Goal: Task Accomplishment & Management: Manage account settings

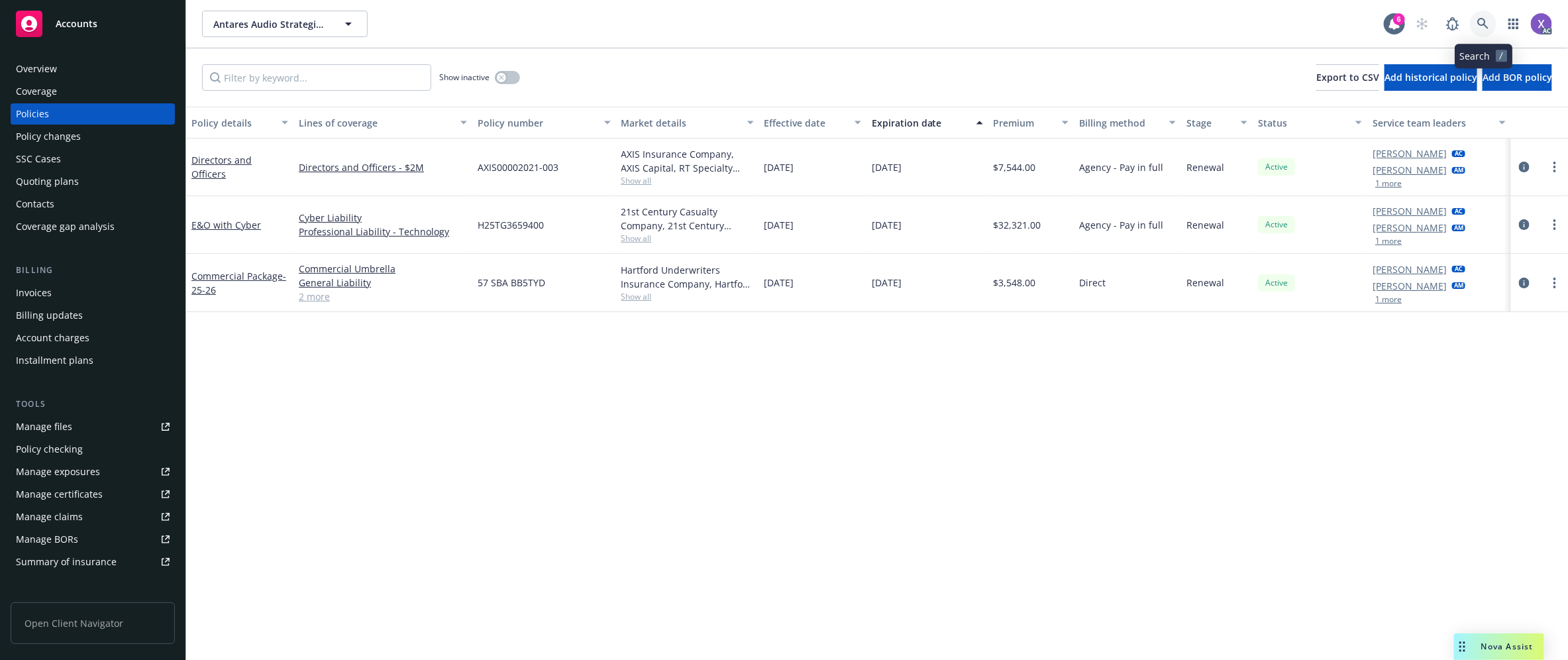
click at [1483, 24] on icon at bounding box center [1483, 23] width 11 height 11
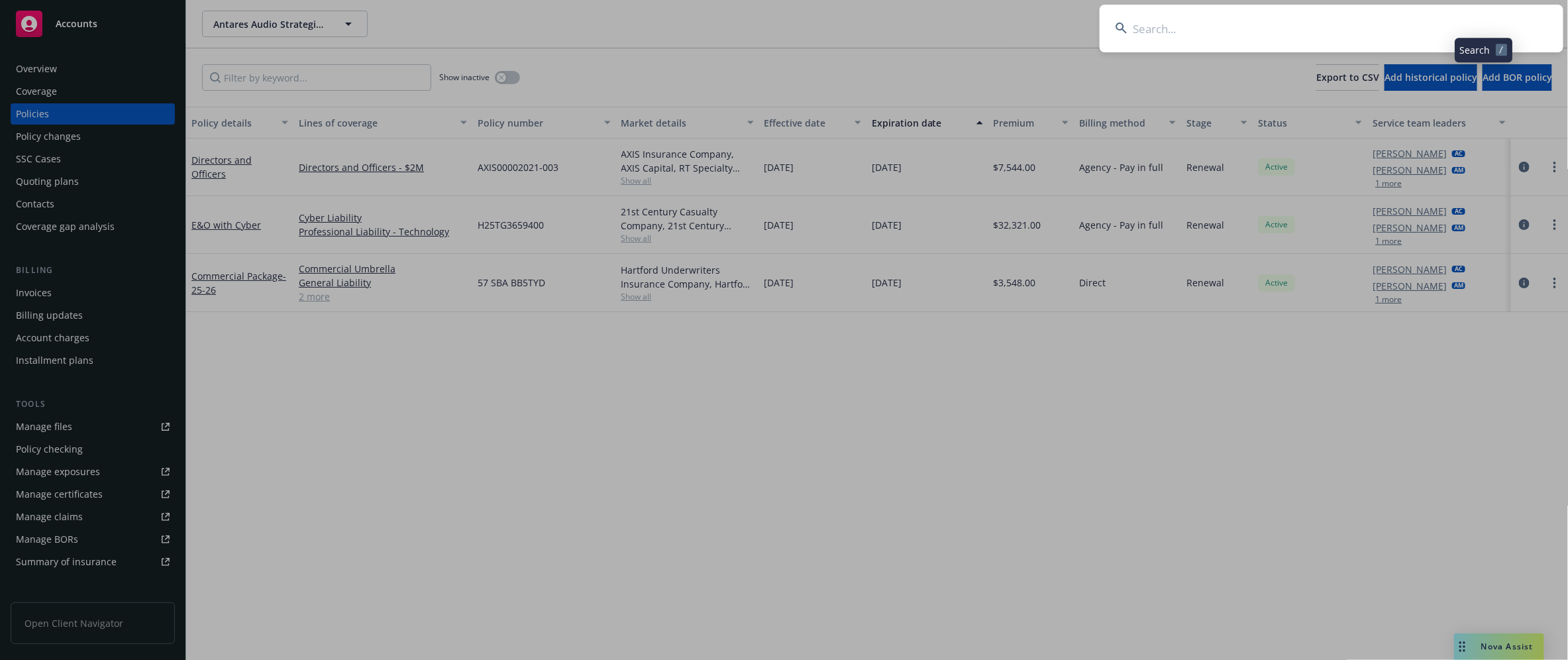
click at [1277, 23] on input at bounding box center [1331, 28] width 464 height 48
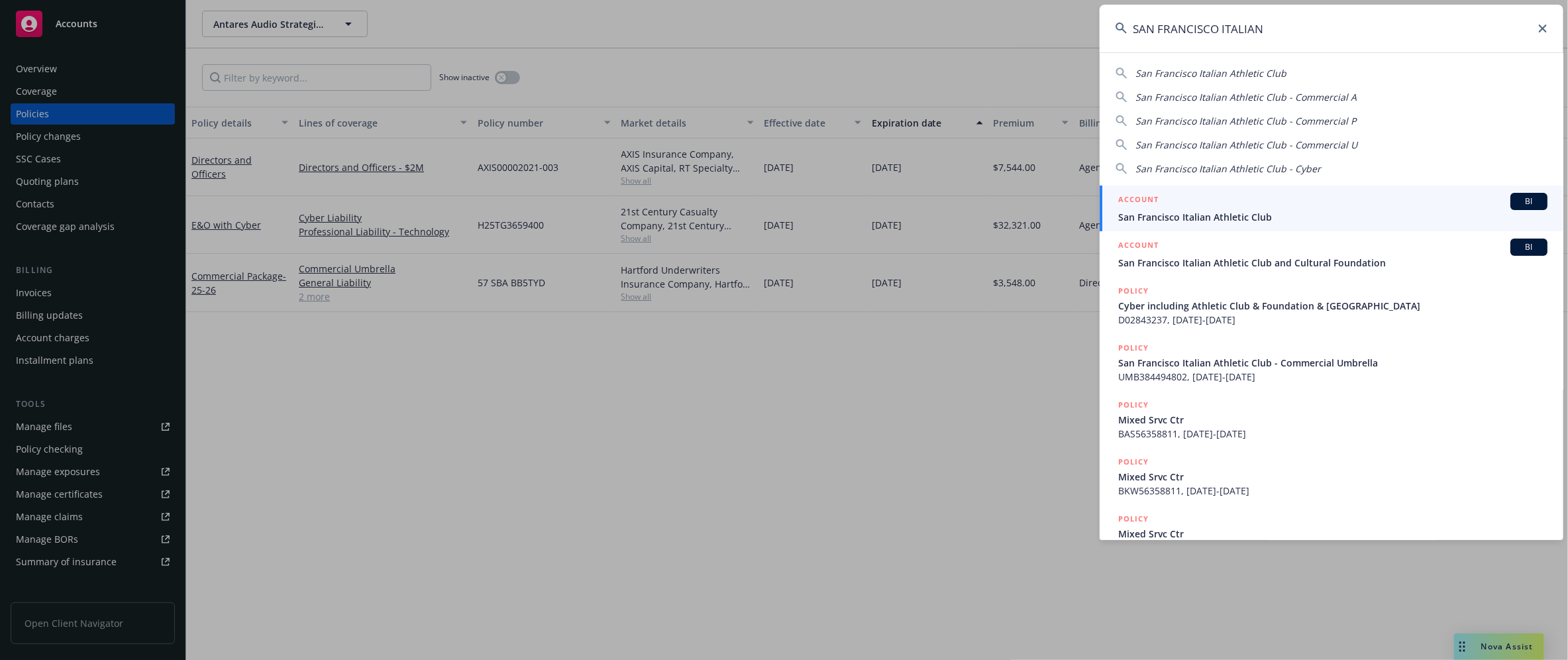
type input "SAN FRANCISCO ITALIAN"
drag, startPoint x: 1187, startPoint y: 217, endPoint x: 1016, endPoint y: 244, distance: 173.1
click at [1187, 217] on span "San Francisco Italian Athletic Club" at bounding box center [1333, 217] width 429 height 14
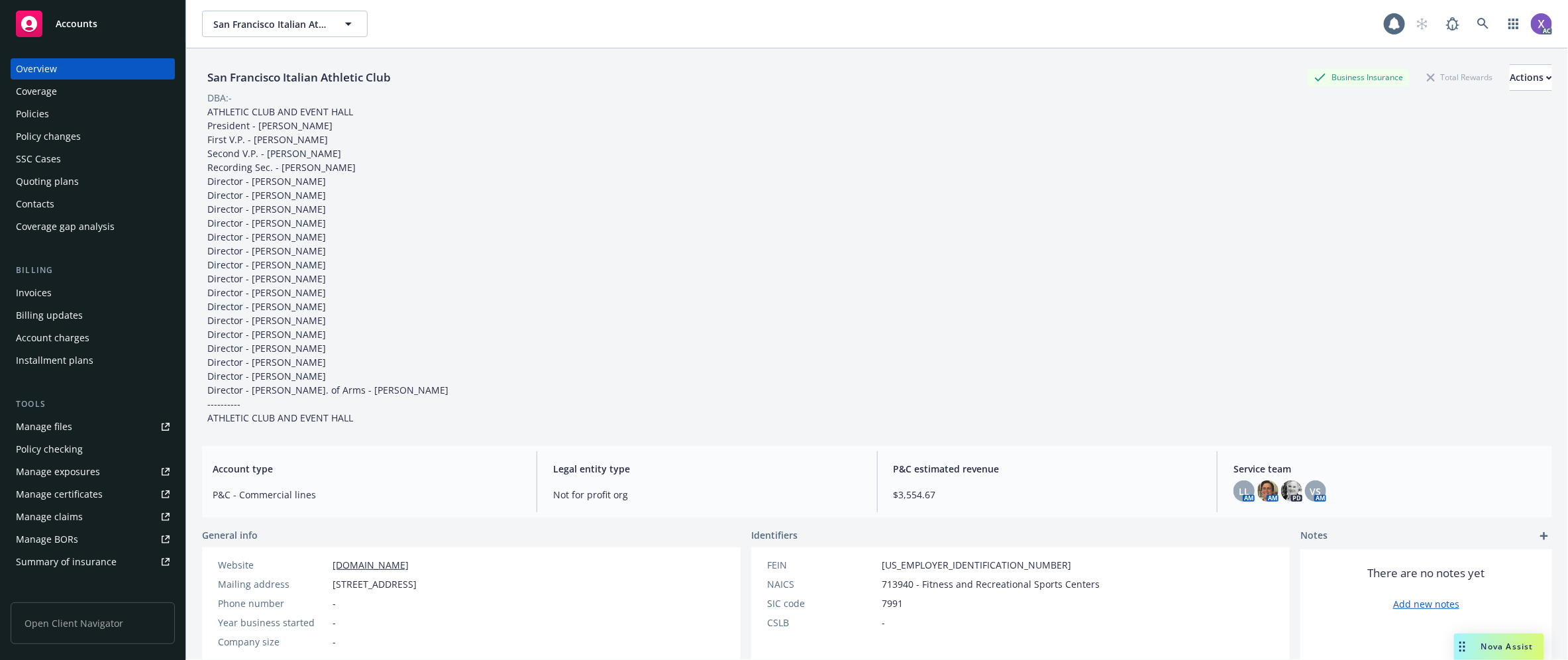
click at [47, 295] on div "Invoices" at bounding box center [33, 293] width 36 height 22
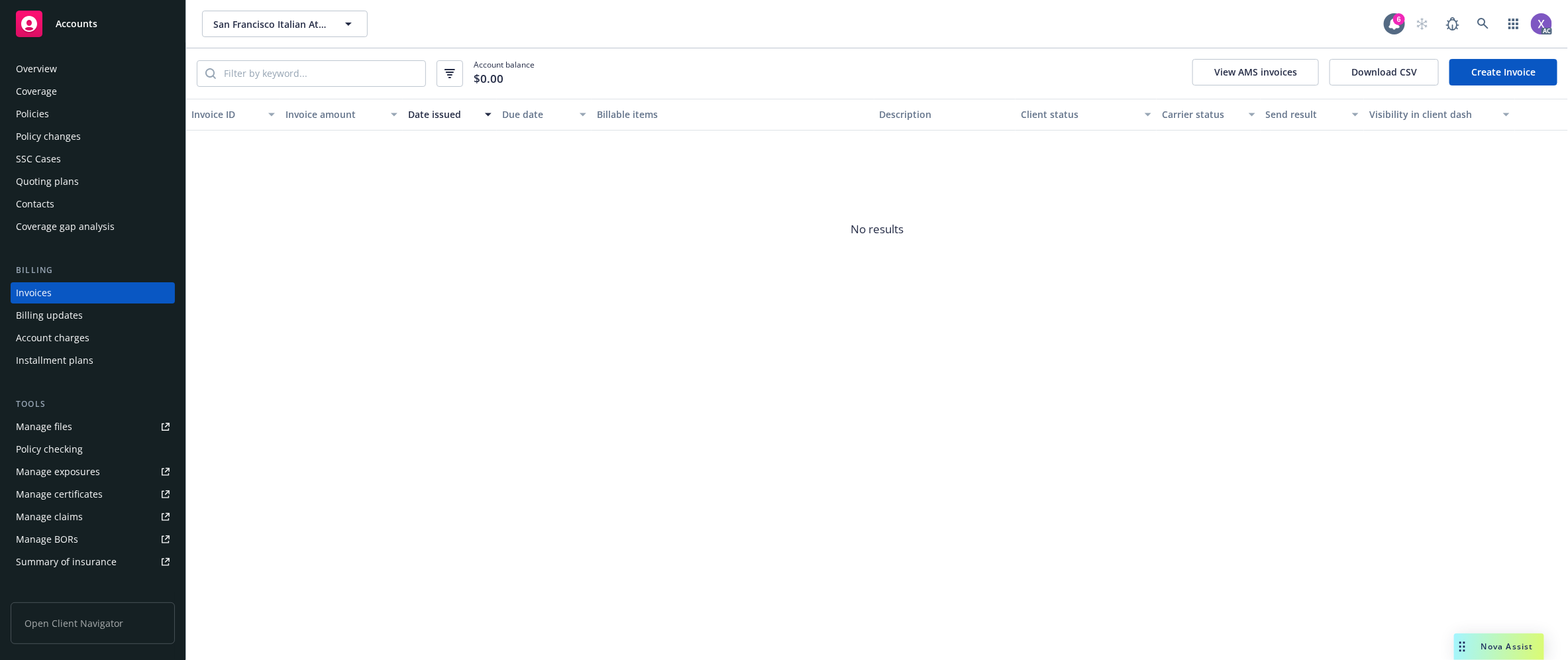
click at [47, 295] on div "Invoices" at bounding box center [33, 293] width 36 height 22
click at [1492, 19] on link at bounding box center [1483, 24] width 27 height 27
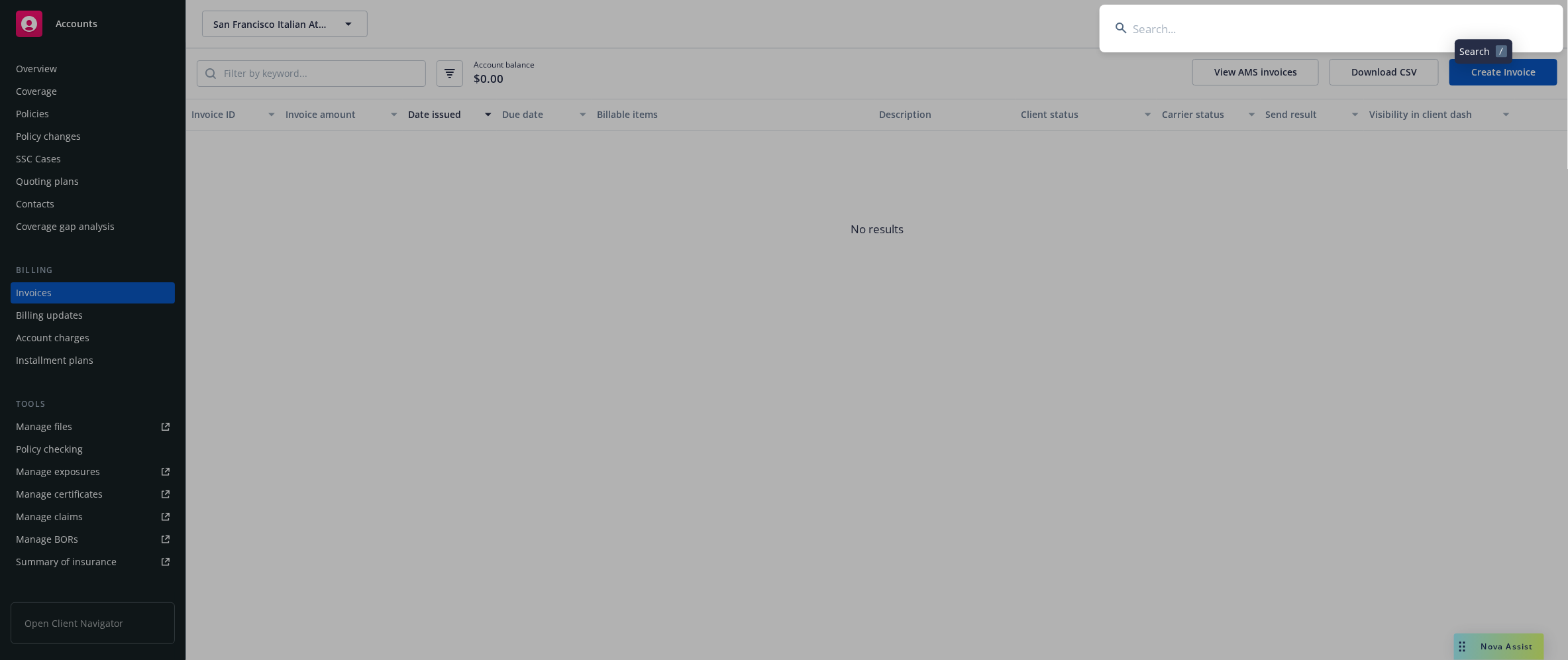
click at [1365, 28] on input at bounding box center [1331, 28] width 464 height 48
type input "SAN FRANCISCO ITALIAN"
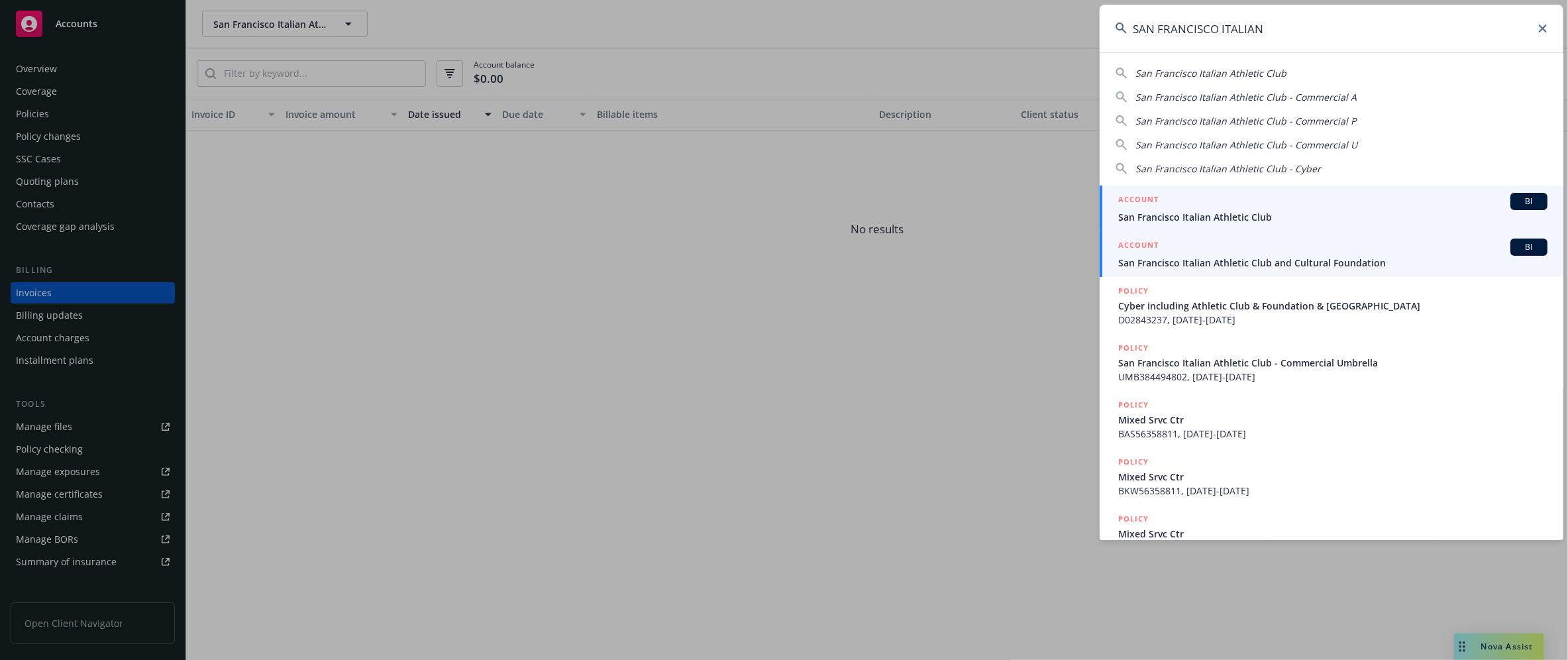
click at [1222, 269] on span "San Francisco Italian Athletic Club and Cultural Foundation" at bounding box center [1333, 263] width 429 height 14
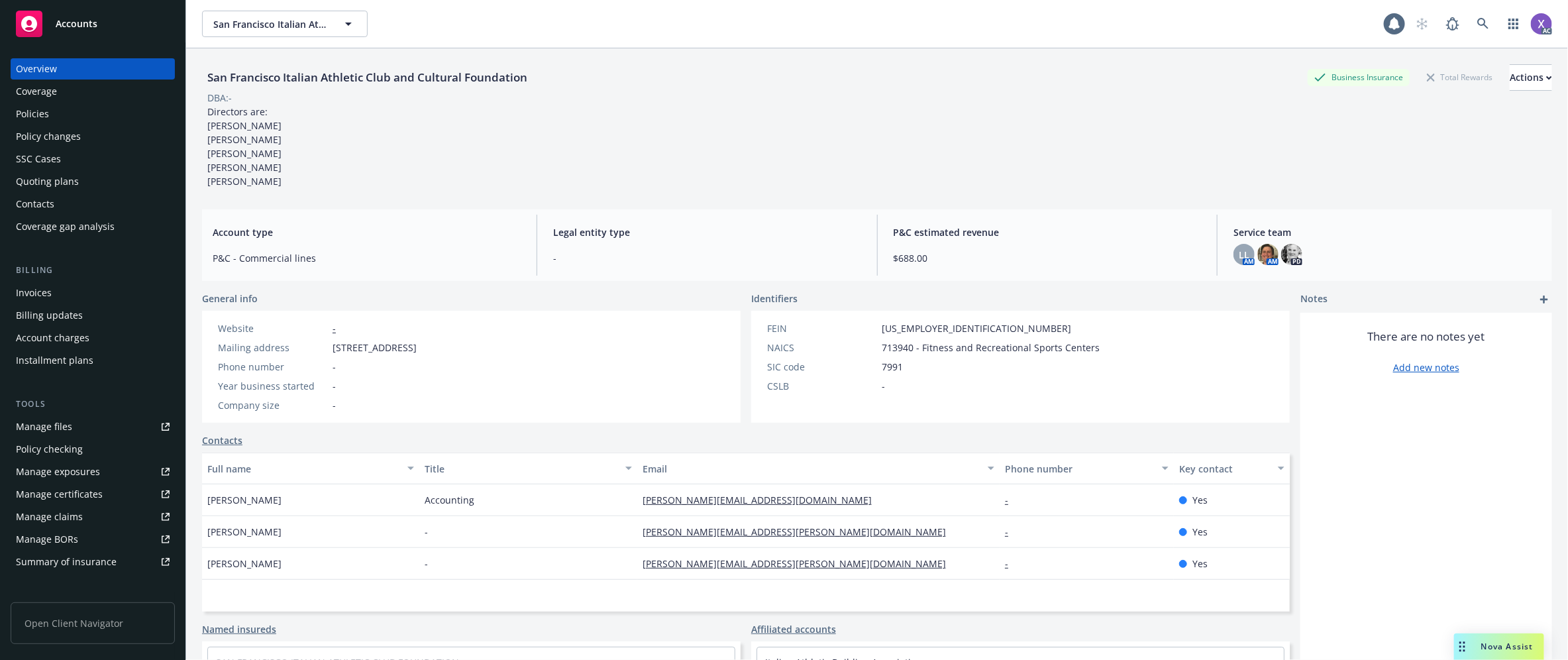
click at [31, 293] on div "Invoices" at bounding box center [33, 293] width 36 height 22
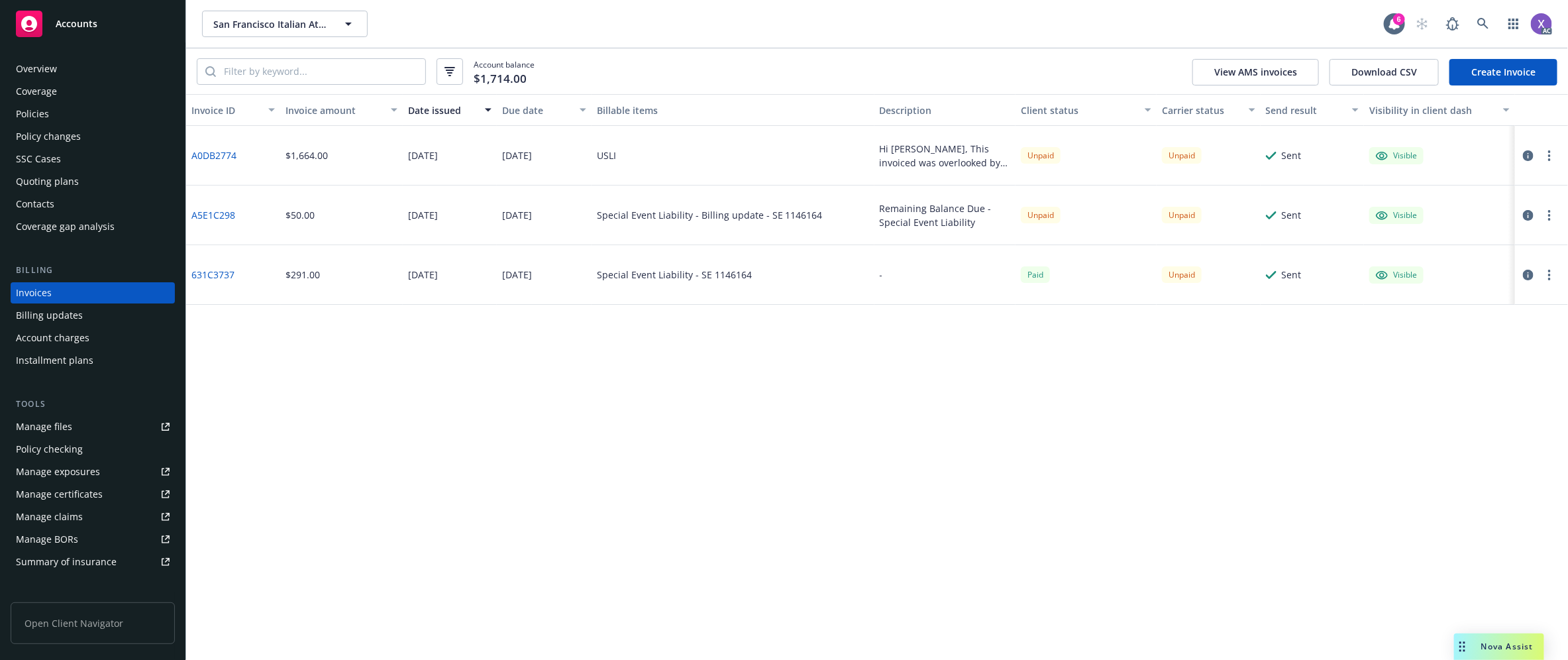
click at [1028, 217] on div "Unpaid" at bounding box center [1041, 215] width 40 height 16
click at [1479, 24] on icon at bounding box center [1483, 23] width 11 height 11
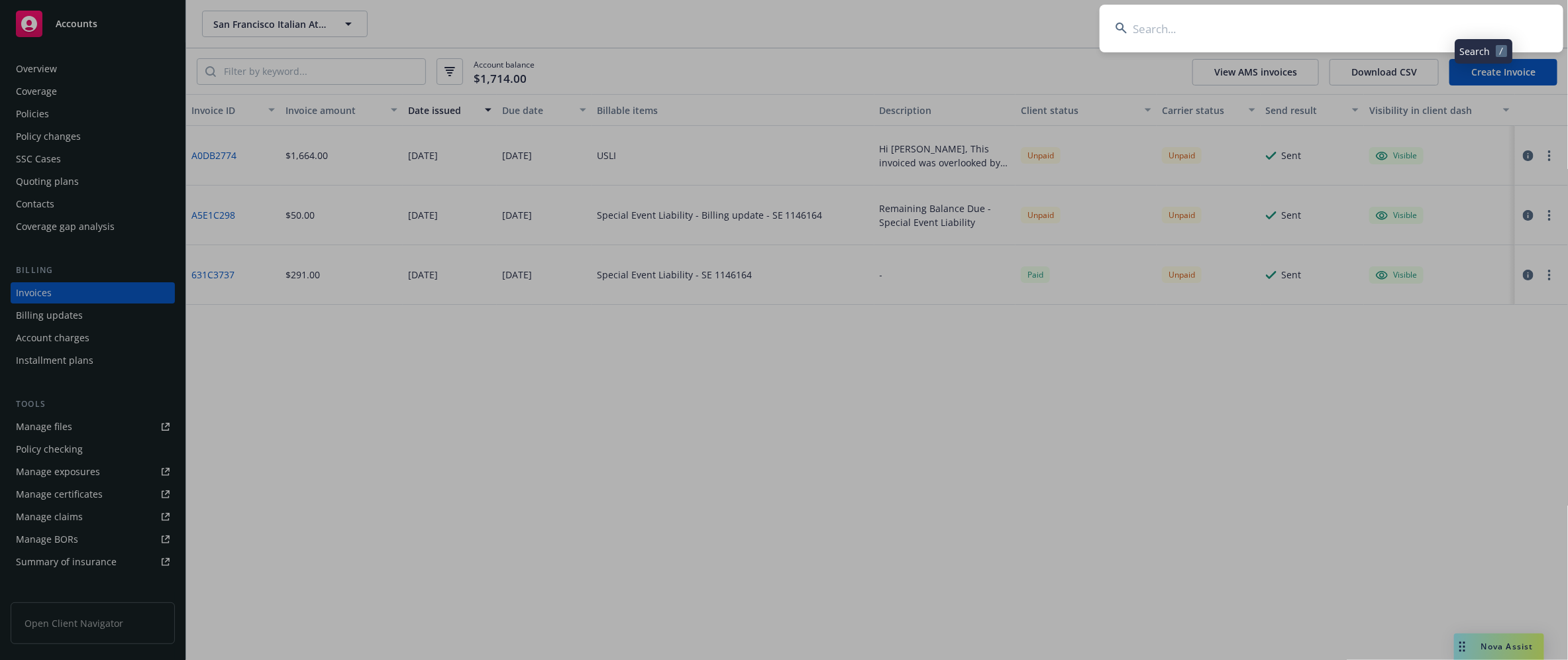
click at [1333, 25] on input at bounding box center [1331, 28] width 464 height 48
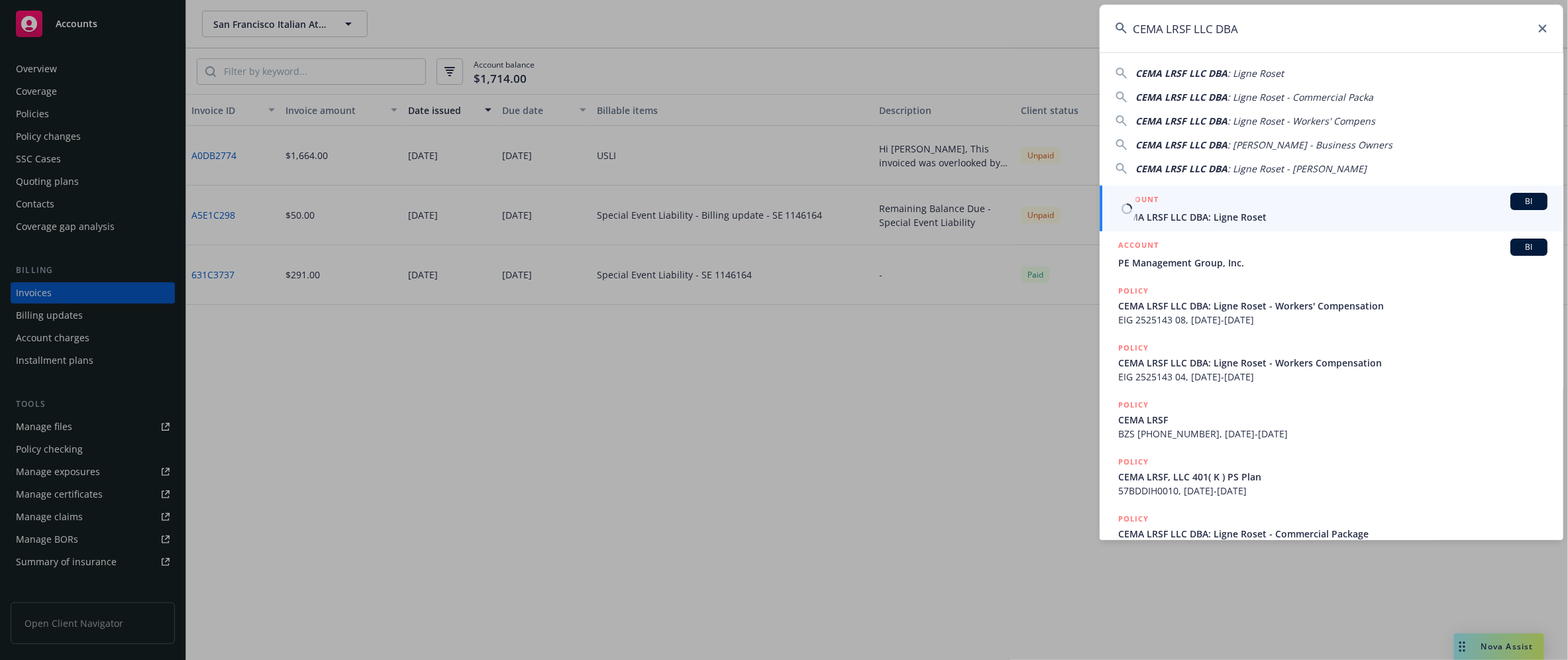
type input "CEMA LRSF LLC DBA"
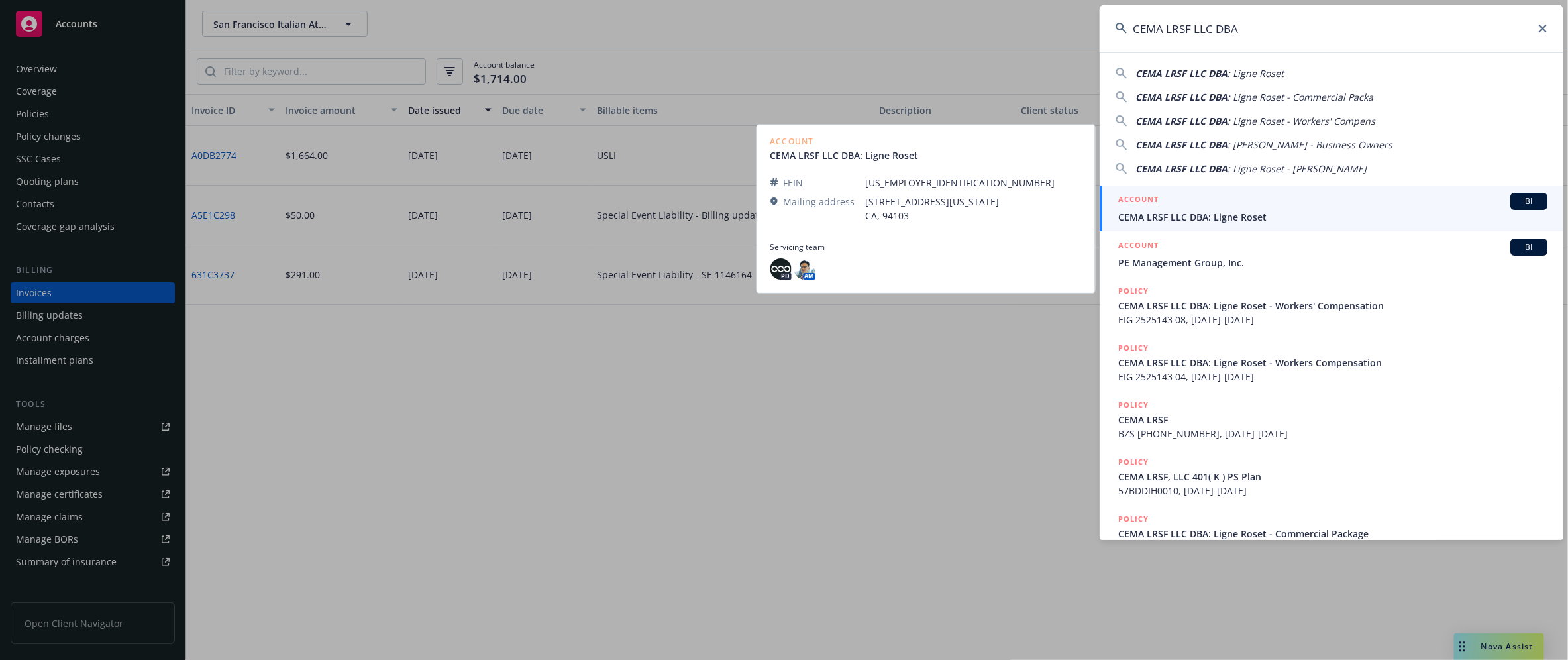
click at [1226, 219] on span "CEMA LRSF LLC DBA: Ligne Roset" at bounding box center [1333, 217] width 429 height 14
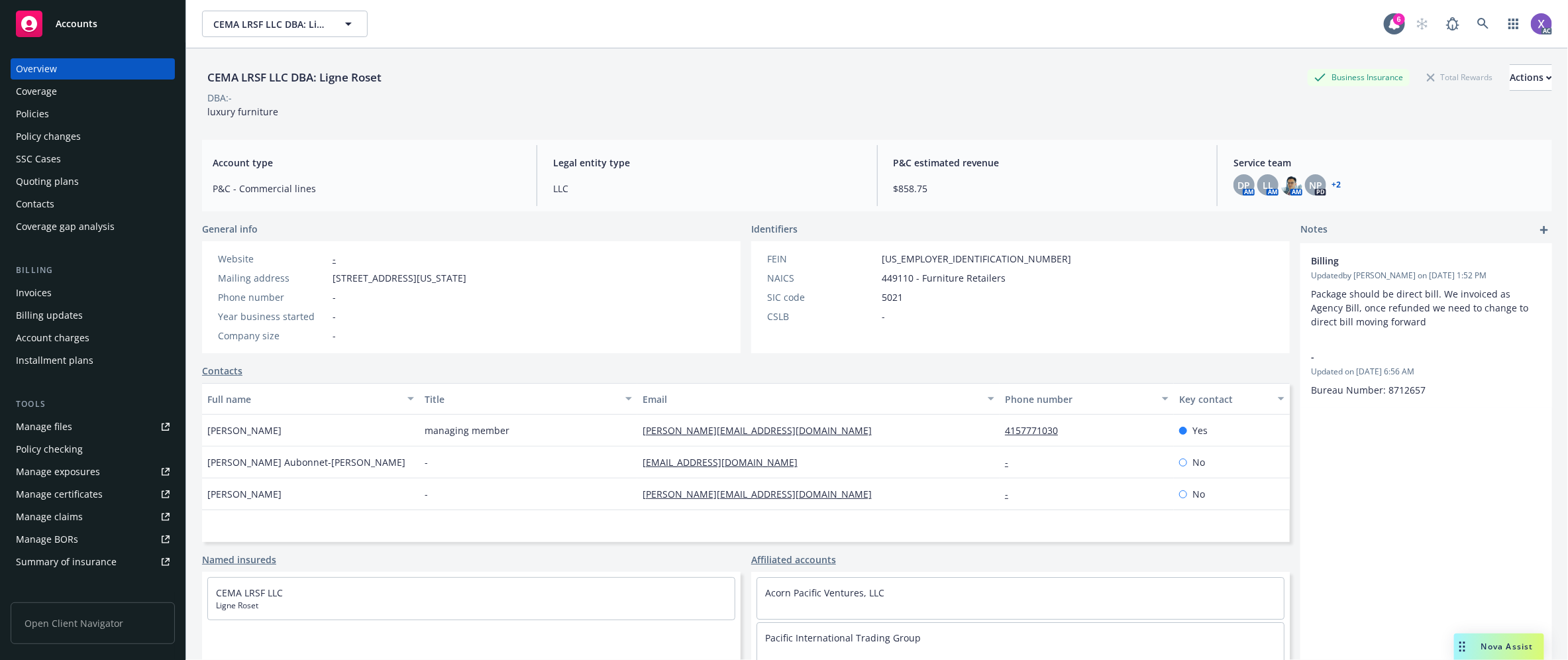
click at [27, 295] on div "Invoices" at bounding box center [33, 293] width 36 height 22
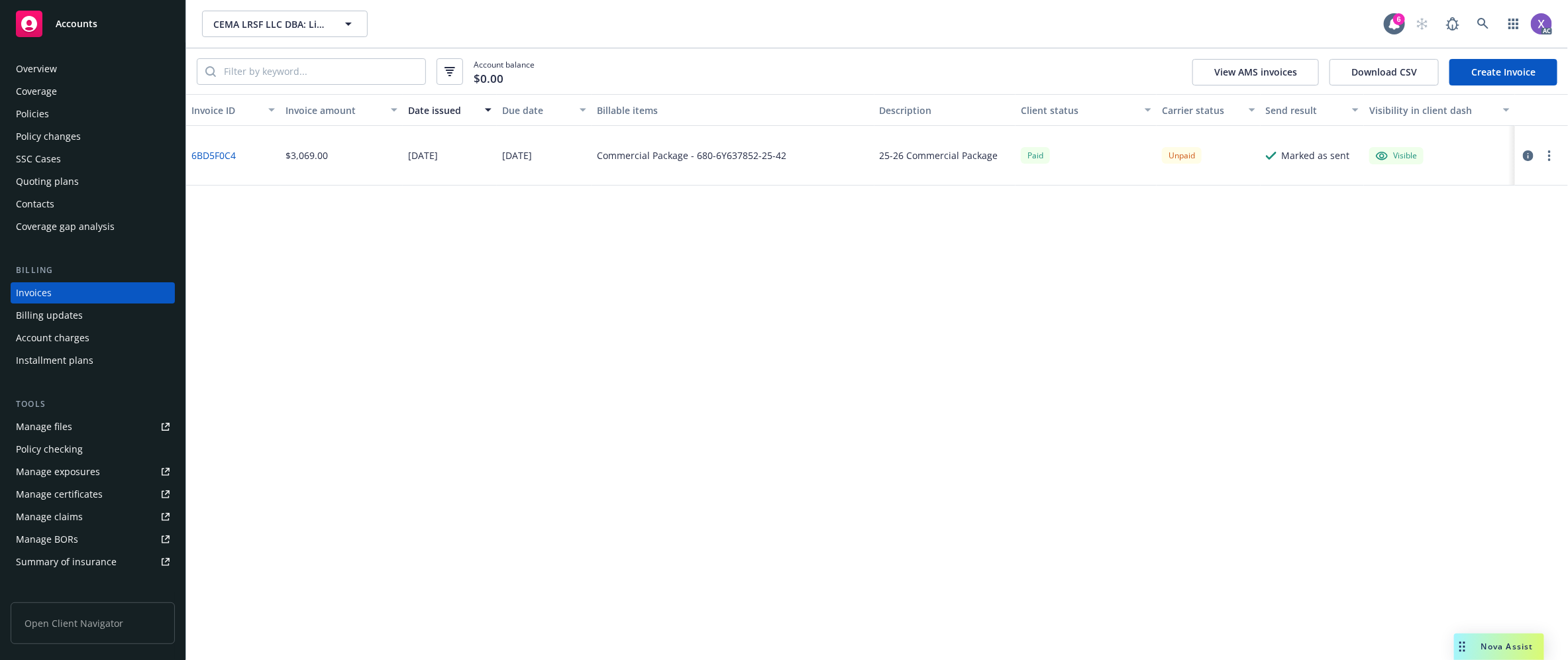
click at [30, 116] on div "Policies" at bounding box center [32, 114] width 33 height 22
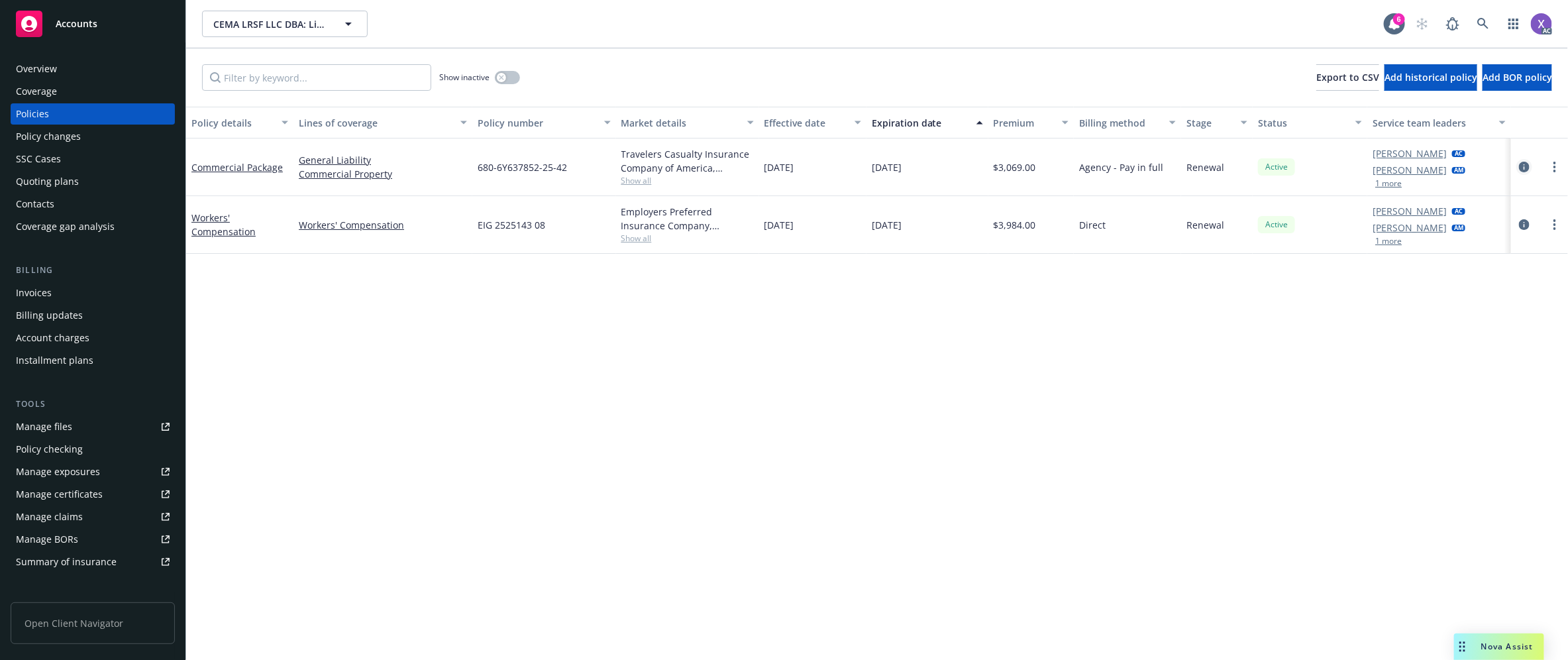
click at [1527, 171] on icon "circleInformation" at bounding box center [1524, 167] width 10 height 10
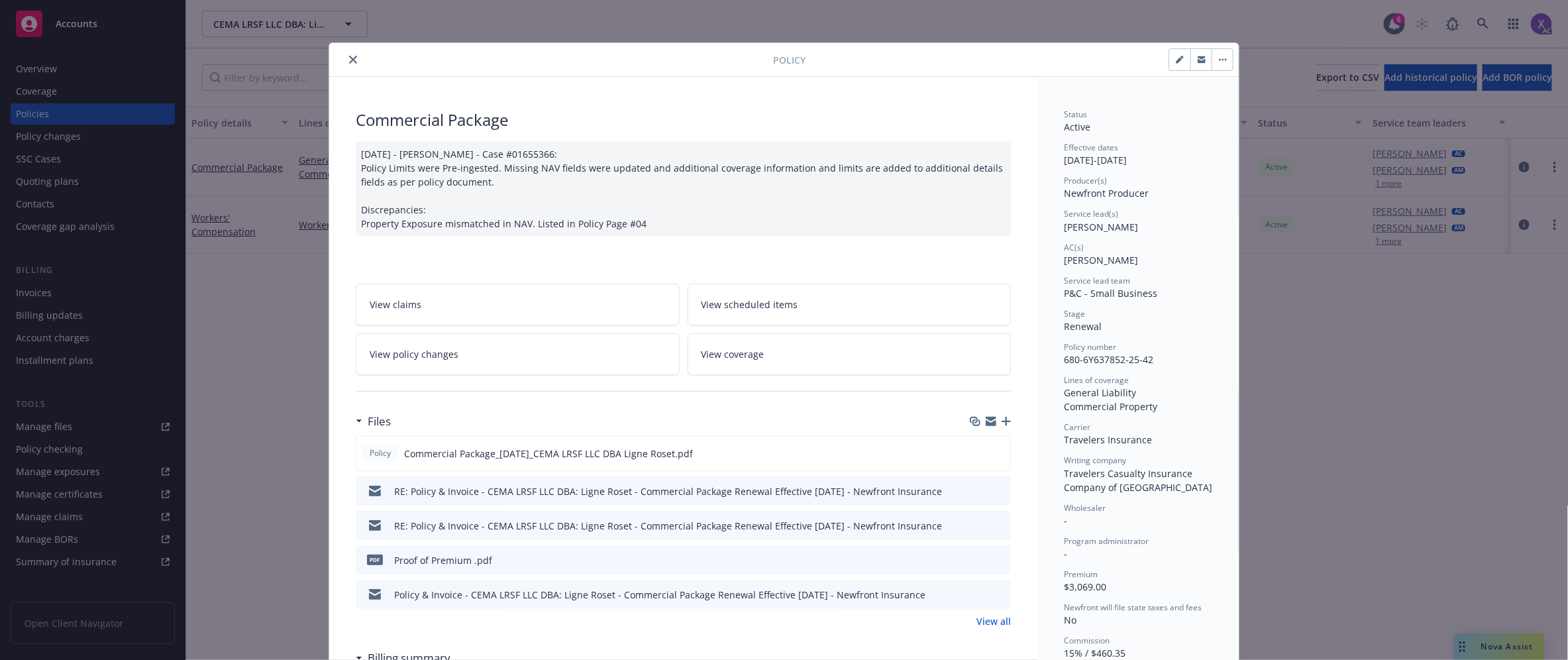
click at [349, 63] on icon "close" at bounding box center [352, 59] width 8 height 8
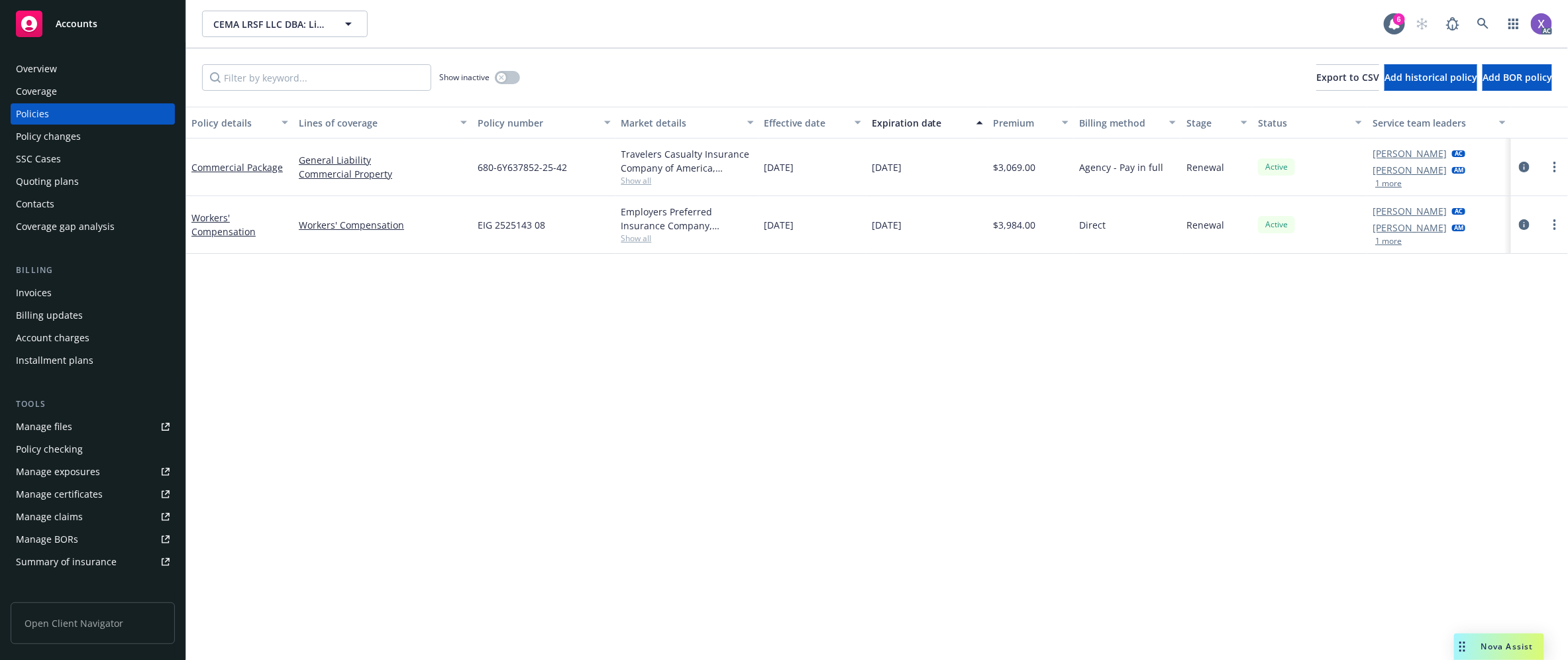
click at [34, 292] on div "Invoices" at bounding box center [33, 293] width 36 height 22
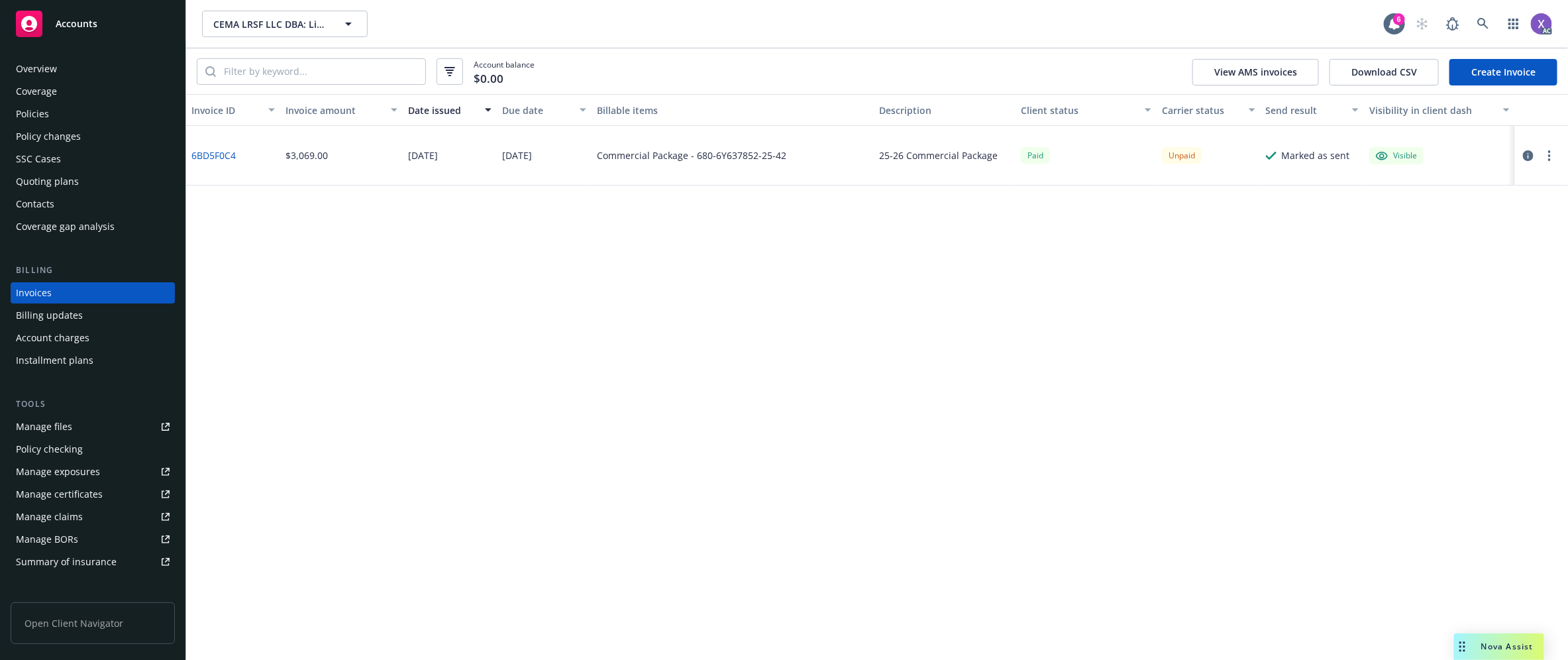
click at [1527, 157] on icon "button" at bounding box center [1528, 156] width 10 height 10
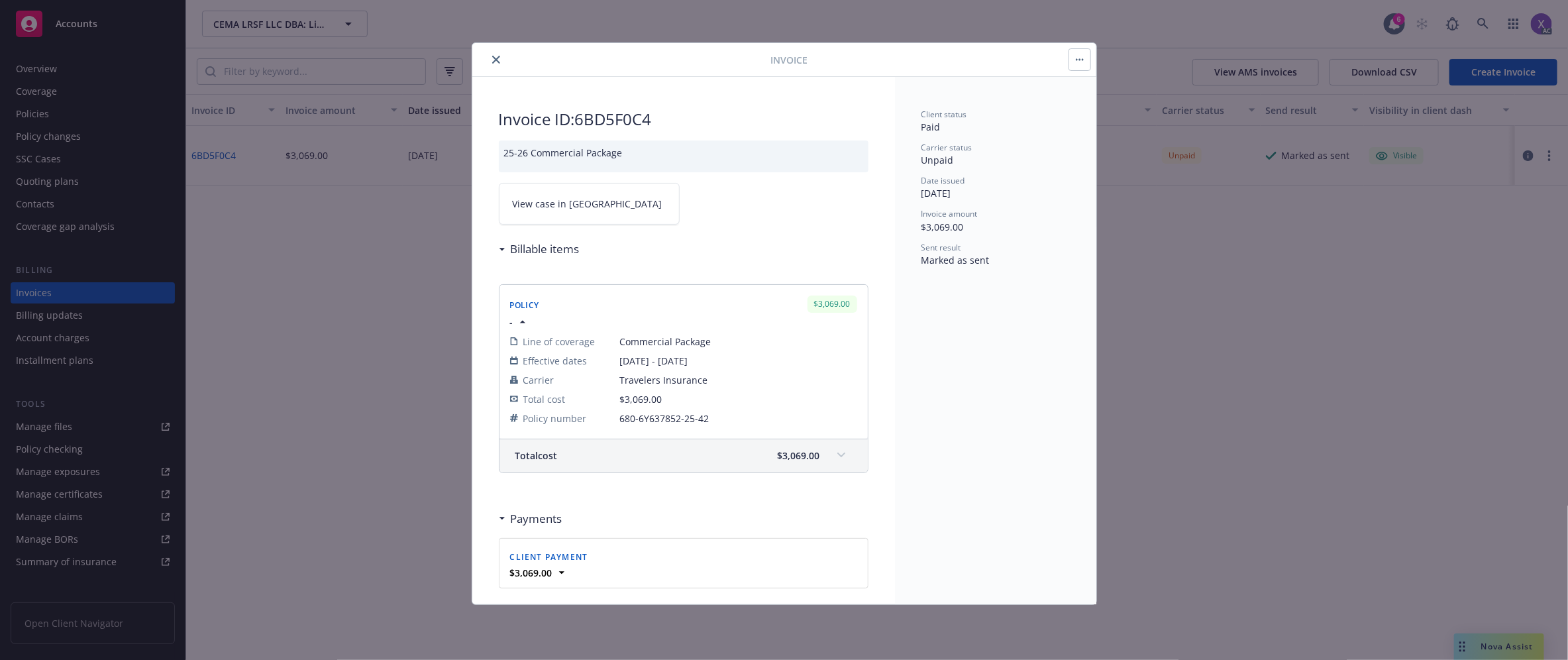
click at [575, 204] on span "View case in [GEOGRAPHIC_DATA]" at bounding box center [588, 203] width 150 height 14
drag, startPoint x: 663, startPoint y: 118, endPoint x: 577, endPoint y: 124, distance: 86.2
click at [577, 124] on h2 "Invoice ID: 6BD5F0C4" at bounding box center [683, 119] width 370 height 22
copy h2 "6BD5F0C4"
click at [499, 65] on button "close" at bounding box center [496, 59] width 16 height 16
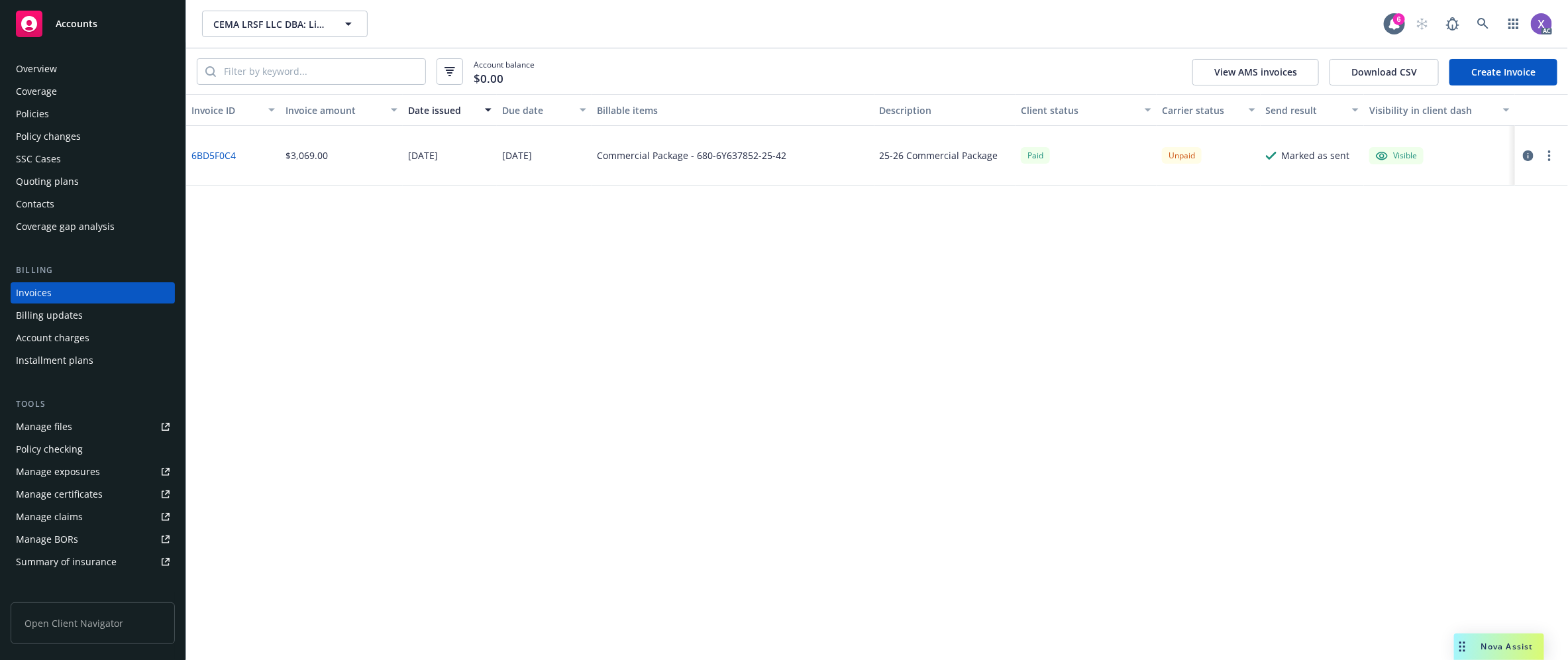
click at [32, 118] on div "Policies" at bounding box center [32, 114] width 33 height 22
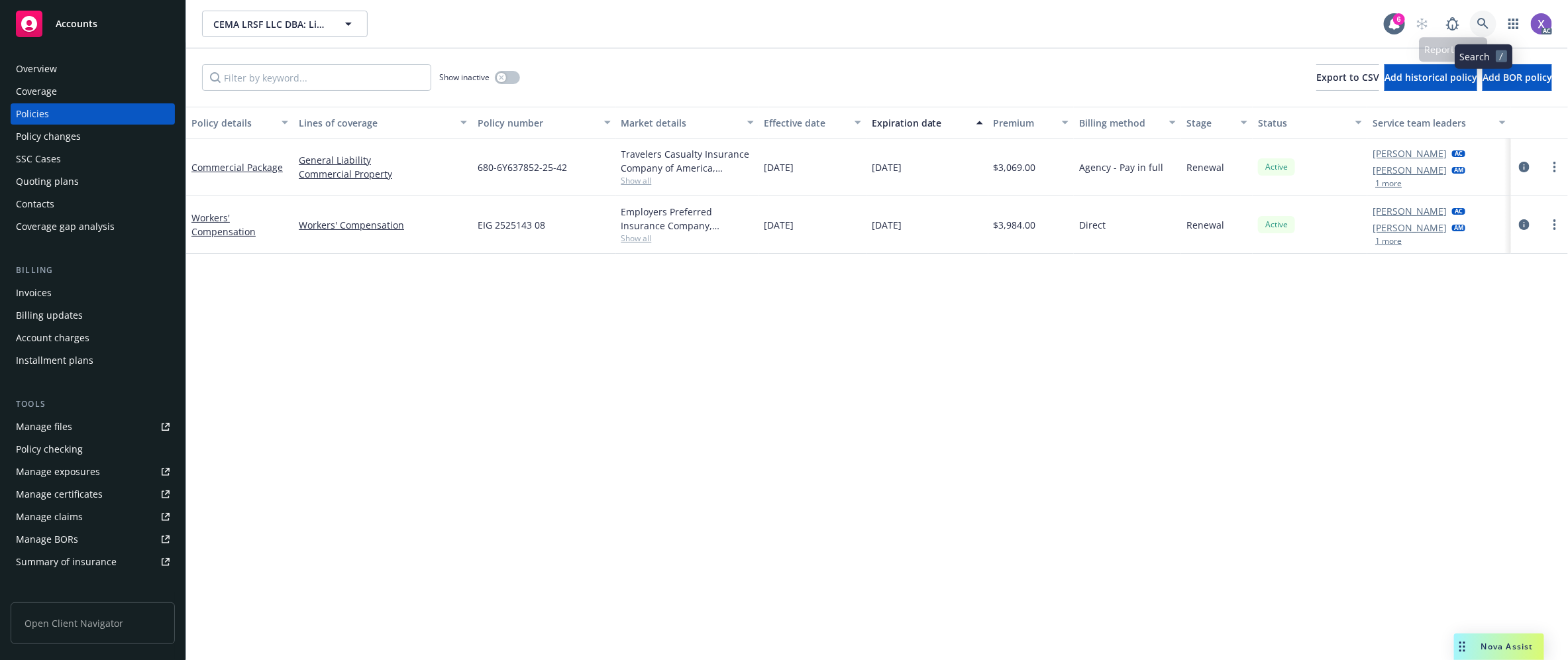
click at [1487, 16] on link at bounding box center [1483, 24] width 27 height 27
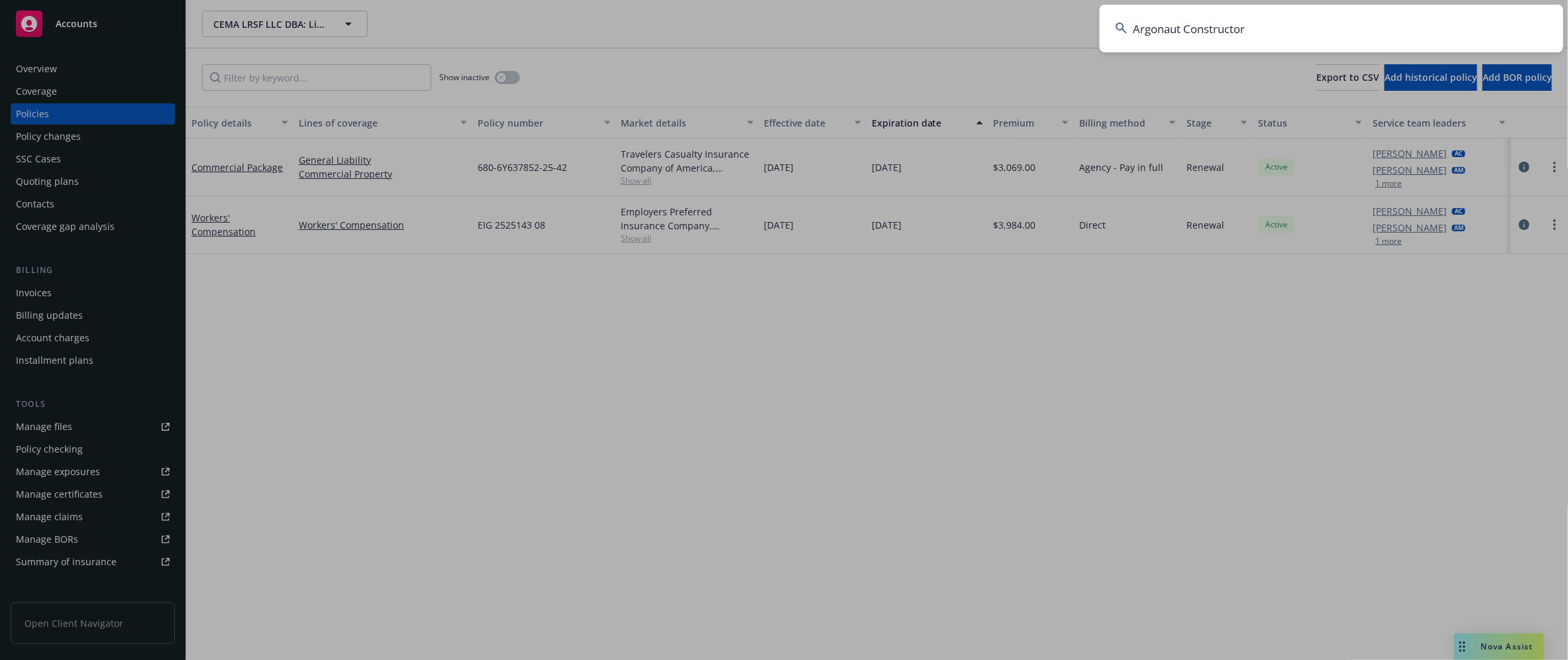
click at [1359, 31] on input "Argonaut Constructor" at bounding box center [1331, 28] width 464 height 48
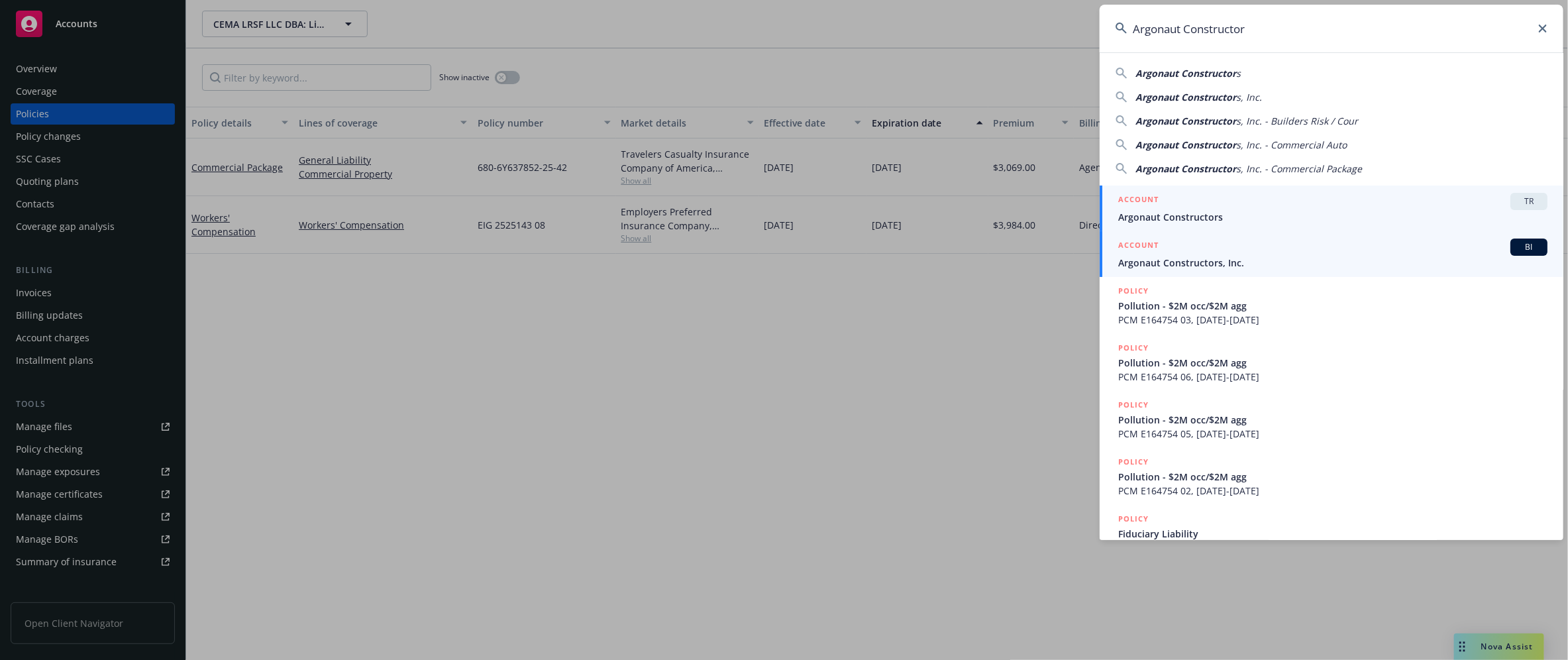
type input "Argonaut Constructor"
drag, startPoint x: 1210, startPoint y: 270, endPoint x: 1201, endPoint y: 273, distance: 9.5
click at [1210, 270] on link "ACCOUNT BI Argonaut Constructors, Inc." at bounding box center [1331, 255] width 464 height 46
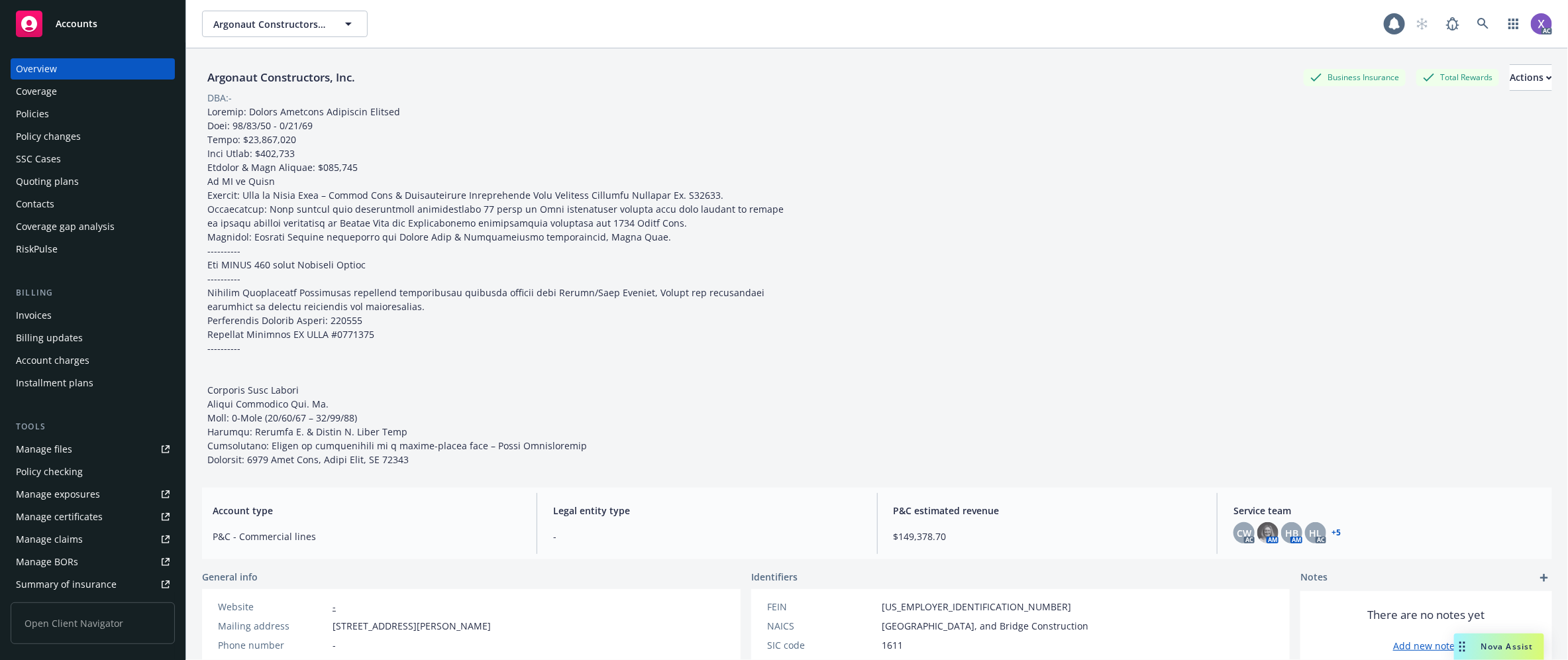
click at [45, 312] on div "Invoices" at bounding box center [33, 316] width 36 height 22
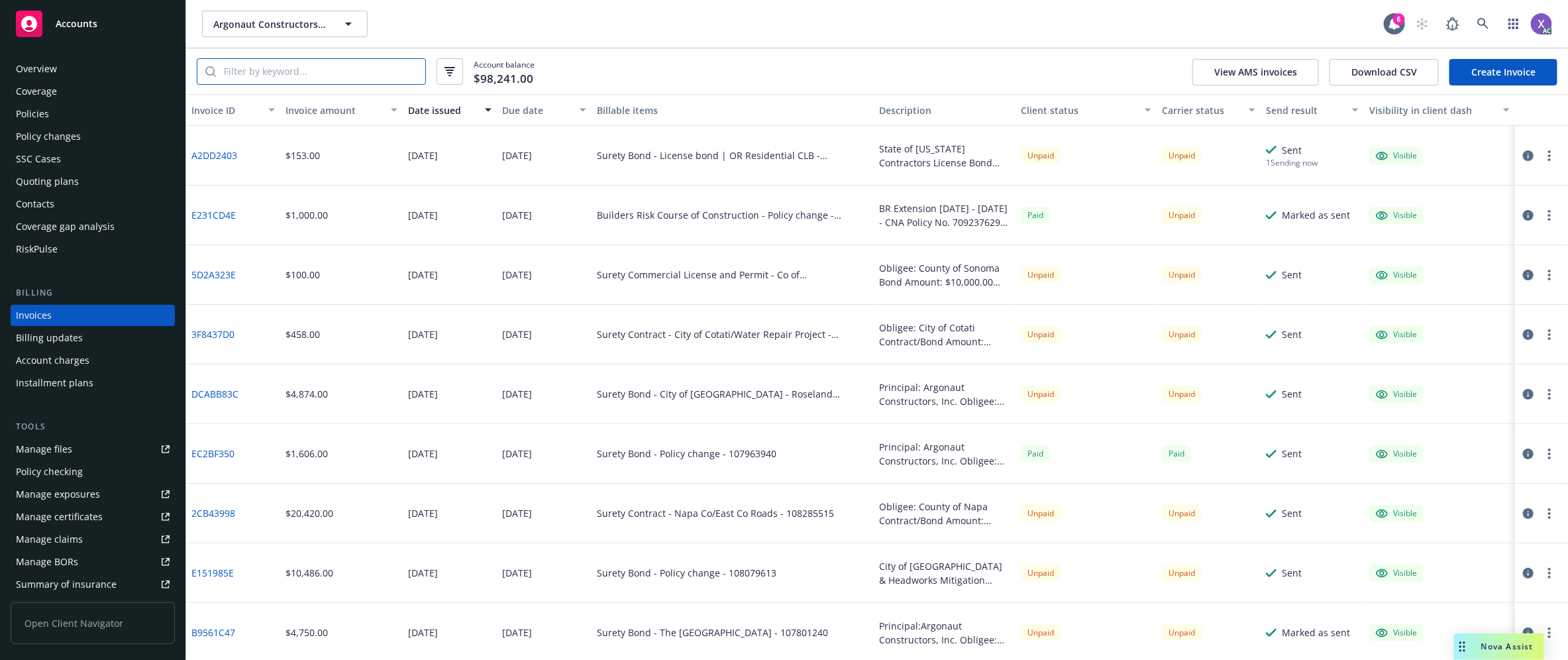
click at [281, 68] on input "search" at bounding box center [321, 71] width 209 height 25
